Goal: Find specific page/section: Find specific page/section

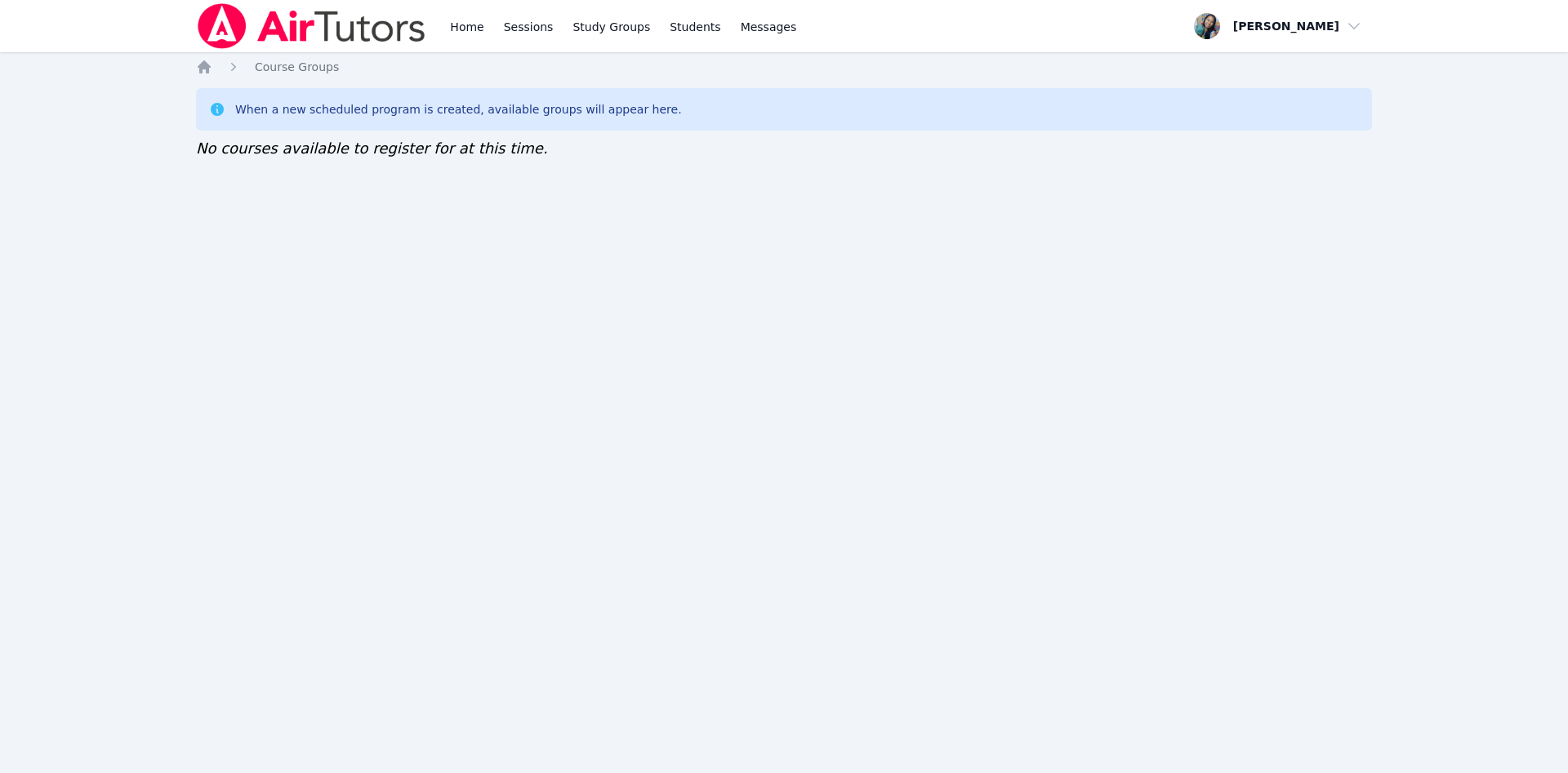
click at [430, 309] on div "Home Sessions Study Groups Students Messages Open user menu Sokha Lee Open main…" at bounding box center [784, 386] width 1568 height 773
